Goal: Answer question/provide support

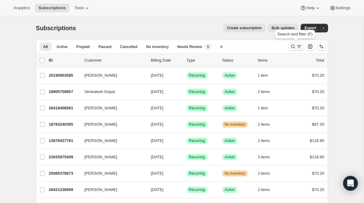
click at [292, 48] on icon "Search and filter results" at bounding box center [293, 46] width 6 height 6
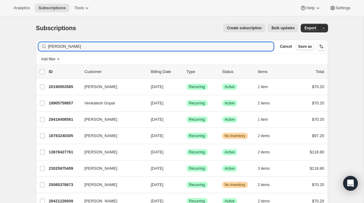
type input "[PERSON_NAME]"
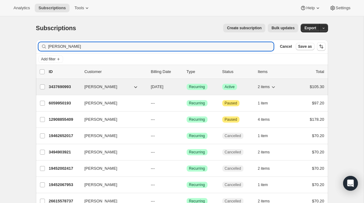
click at [62, 87] on p "3437690993" at bounding box center [64, 87] width 31 height 6
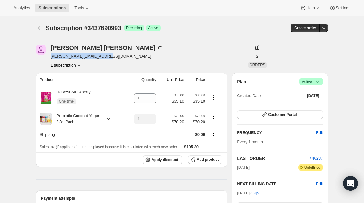
drag, startPoint x: 111, startPoint y: 57, endPoint x: 55, endPoint y: 57, distance: 56.0
click at [50, 57] on div "[PERSON_NAME] [PERSON_NAME][EMAIL_ADDRESS][DOMAIN_NAME] 1 subscription" at bounding box center [138, 56] width 205 height 23
copy span "[PERSON_NAME][EMAIL_ADDRESS][DOMAIN_NAME]"
click at [283, 113] on span "Customer Portal" at bounding box center [282, 114] width 29 height 5
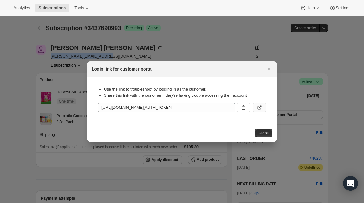
click at [262, 109] on icon ":rcf:" at bounding box center [260, 107] width 6 height 6
